Goal: Information Seeking & Learning: Find specific fact

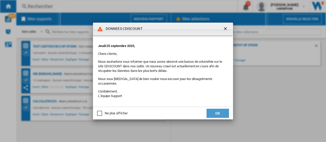
click at [218, 113] on button "OK" at bounding box center [217, 113] width 22 height 9
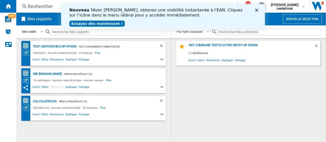
click at [253, 11] on div "Nouveau ! Avec [PERSON_NAME], obtenez une visibilité instantanée à l'EAN. Cliqu…" at bounding box center [162, 16] width 187 height 21
drag, startPoint x: 255, startPoint y: 9, endPoint x: 66, endPoint y: 7, distance: 188.9
click at [254, 8] on div "Nouveau ! Avec [PERSON_NAME], obtenez une visibilité instantanée à l'EAN. Cliqu…" at bounding box center [163, 16] width 204 height 21
click at [48, 7] on div "Rechercher" at bounding box center [125, 6] width 197 height 7
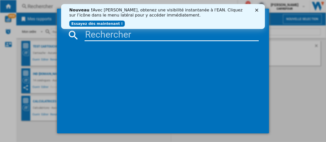
click at [107, 36] on input at bounding box center [172, 35] width 174 height 12
paste input "3045386374700"
type input "3045386374700"
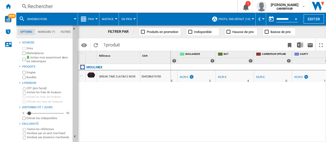
scroll to position [0, 176]
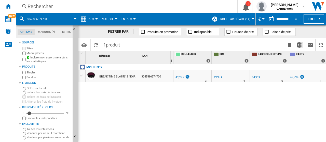
click at [39, 6] on div "Rechercher" at bounding box center [125, 6] width 197 height 7
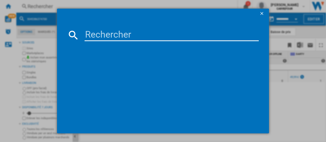
type input "3045380021747"
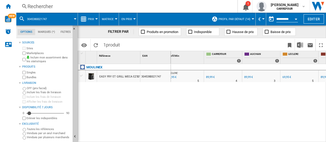
scroll to position [0, 40]
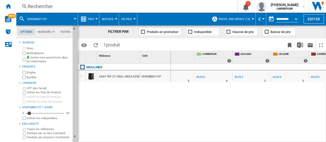
click at [65, 6] on div "Rechercher" at bounding box center [125, 6] width 197 height 7
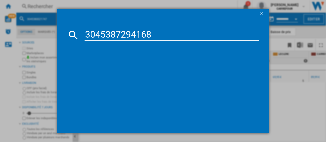
type input "3045387294168"
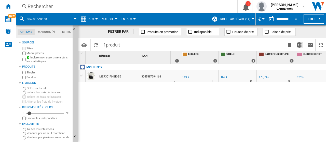
scroll to position [0, 137]
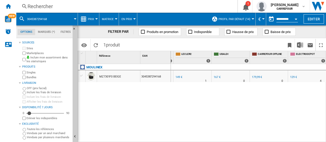
click at [76, 6] on div "Rechercher" at bounding box center [125, 6] width 197 height 7
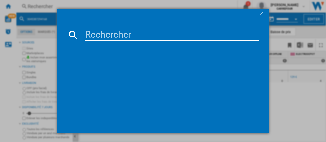
paste input "3016661146831"
type input "3016661146831"
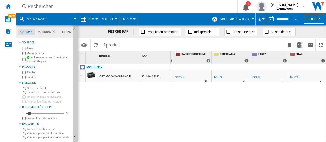
click at [260, 77] on div "89,99 €" at bounding box center [256, 77] width 9 height 3
drag, startPoint x: 194, startPoint y: 77, endPoint x: 211, endPoint y: 135, distance: 60.9
click at [194, 88] on div "0 4 FNAC : FNAC -10.0 % 89,99 € % N/A 7 FNAC : FNAC FR [GEOGRAPHIC_DATA] 0.0 % …" at bounding box center [248, 103] width 155 height 79
drag, startPoint x: 277, startPoint y: 116, endPoint x: 283, endPoint y: 124, distance: 9.4
click at [278, 118] on div "0 4 FNAC : FNAC -10.0 % 89,99 € % N/A 7 FNAC : FNAC FR [GEOGRAPHIC_DATA] 0.0 % …" at bounding box center [248, 103] width 155 height 79
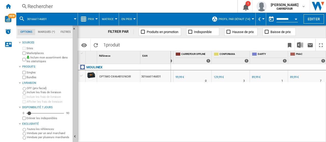
scroll to position [0, 140]
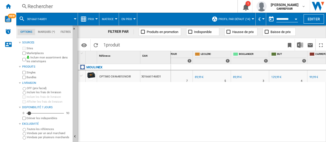
click at [197, 74] on div "FR [PERSON_NAME]" at bounding box center [212, 73] width 36 height 3
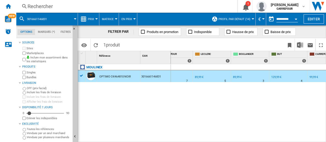
click at [198, 77] on div "89,99 €" at bounding box center [199, 77] width 9 height 3
click at [238, 75] on div "89,99 €" at bounding box center [236, 77] width 9 height 5
click at [64, 8] on div "Rechercher" at bounding box center [125, 6] width 197 height 7
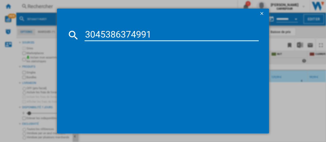
type input "3045386374991"
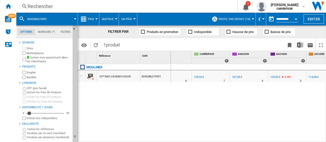
scroll to position [0, 45]
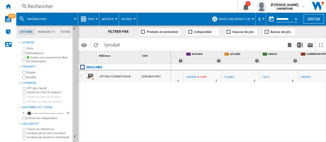
click at [64, 7] on div "Rechercher" at bounding box center [125, 6] width 197 height 7
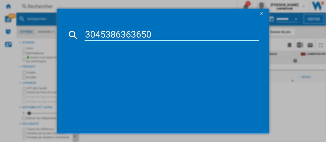
type input "3045386363650"
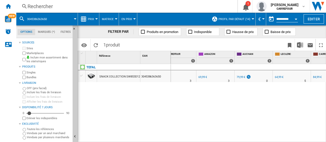
click at [282, 77] on div "64,99 €" at bounding box center [279, 77] width 9 height 3
click at [245, 76] on div "79,99 €" at bounding box center [240, 77] width 9 height 3
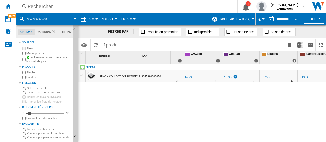
scroll to position [0, 94]
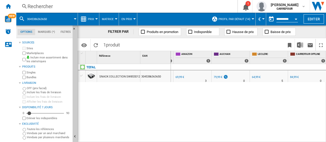
click at [76, 5] on div "Rechercher" at bounding box center [125, 6] width 197 height 7
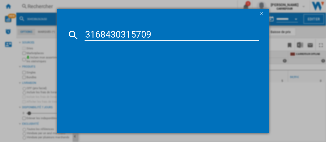
type input "3168430315709"
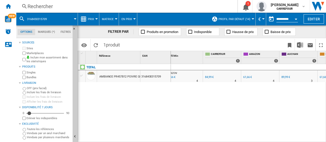
scroll to position [0, 33]
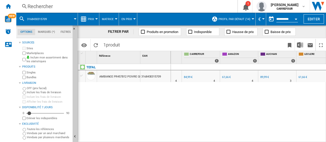
click at [56, 8] on div "Rechercher" at bounding box center [125, 6] width 197 height 7
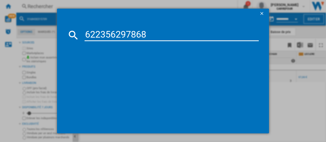
type input "622356297868"
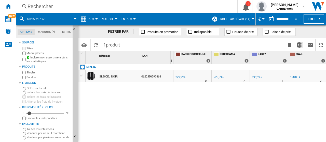
click at [256, 76] on div "199,99 €" at bounding box center [257, 77] width 10 height 3
click at [76, 4] on div "Rechercher" at bounding box center [125, 6] width 197 height 7
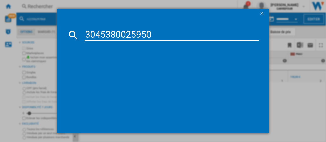
type input "3045380025950"
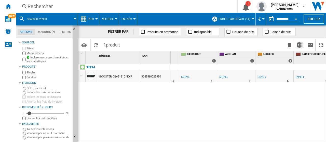
scroll to position [0, 61]
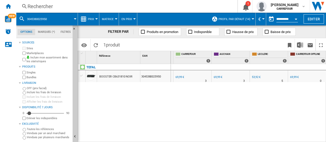
click at [256, 77] on div "53,92 €" at bounding box center [256, 77] width 9 height 3
click at [58, 6] on div "Rechercher" at bounding box center [125, 6] width 197 height 7
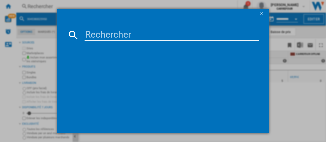
type input "622356230643"
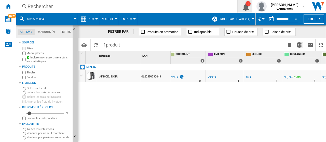
scroll to position [0, 127]
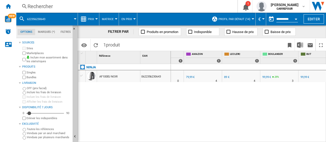
click at [55, 2] on div "Rechercher Rechercher 0 1 [PERSON_NAME] [GEOGRAPHIC_DATA] [GEOGRAPHIC_DATA] Mes…" at bounding box center [171, 6] width 310 height 13
click at [111, 7] on div "Rechercher" at bounding box center [125, 6] width 197 height 7
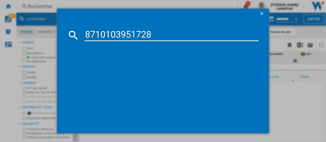
type input "8710103951728"
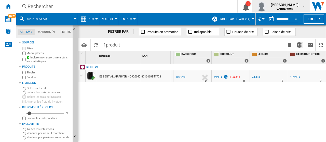
scroll to position [0, 60]
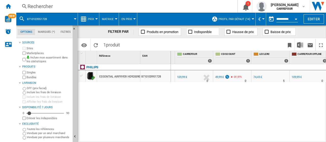
click at [219, 76] on div "49,99 €" at bounding box center [219, 77] width 9 height 3
click at [70, 8] on div "Rechercher" at bounding box center [125, 6] width 197 height 7
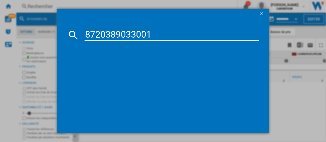
type input "8720389033001"
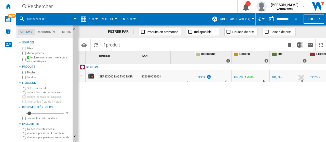
scroll to position [0, 45]
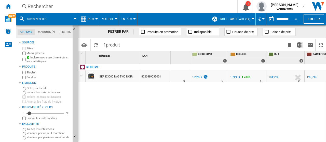
click at [235, 77] on div "139,99 €" at bounding box center [235, 77] width 10 height 3
click at [234, 76] on div "139,99 €" at bounding box center [235, 77] width 10 height 3
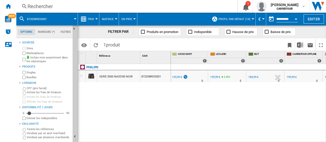
scroll to position [0, 99]
